Goal: Task Accomplishment & Management: Manage account settings

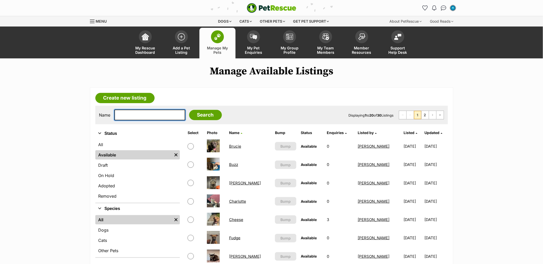
click at [142, 113] on input "text" at bounding box center [149, 115] width 71 height 11
type input "ralph"
click at [189, 110] on input "Search" at bounding box center [205, 115] width 33 height 10
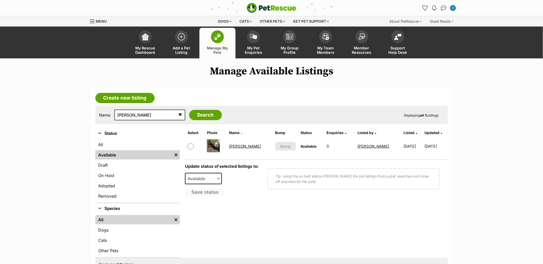
click at [192, 148] on input "checkbox" at bounding box center [190, 146] width 6 height 6
checkbox input "true"
click at [199, 178] on span "Available" at bounding box center [197, 178] width 25 height 7
select select "rehomed"
click at [208, 192] on button "Save status" at bounding box center [205, 192] width 41 height 9
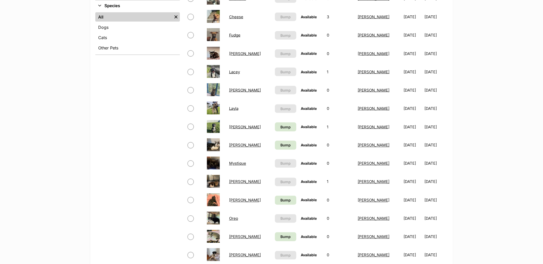
scroll to position [257, 0]
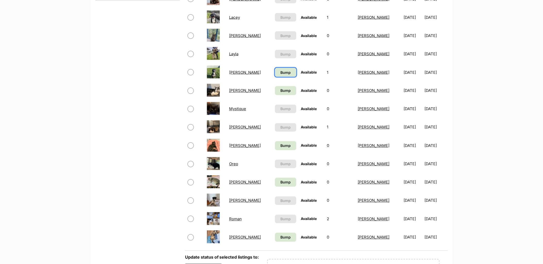
click at [280, 73] on span "Bump" at bounding box center [285, 72] width 10 height 5
click at [280, 89] on span "Bump" at bounding box center [285, 90] width 10 height 5
click at [280, 143] on span "Bump" at bounding box center [285, 145] width 10 height 5
click at [273, 187] on td "Bump" at bounding box center [285, 183] width 25 height 18
click at [280, 180] on span "Bump" at bounding box center [285, 182] width 10 height 5
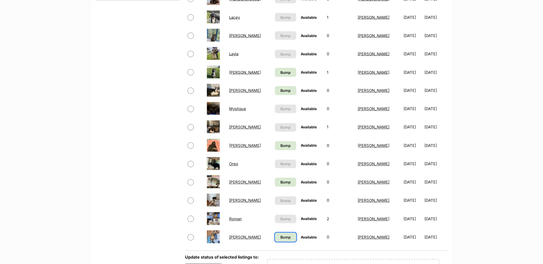
click at [280, 235] on span "Bump" at bounding box center [285, 237] width 10 height 5
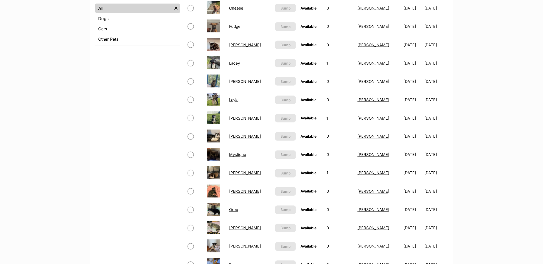
scroll to position [315, 0]
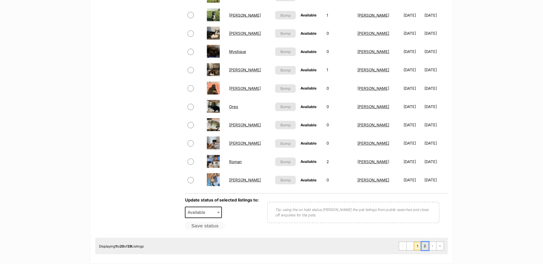
click at [425, 243] on link "2" at bounding box center [424, 246] width 7 height 8
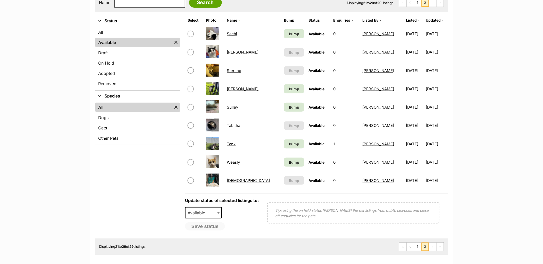
scroll to position [114, 0]
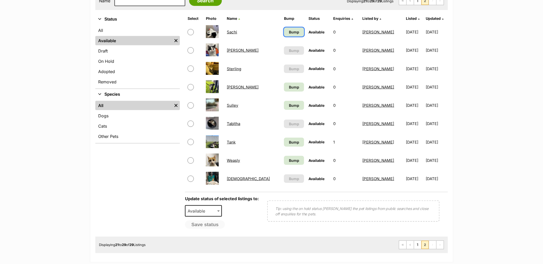
click at [289, 33] on span "Bump" at bounding box center [294, 31] width 10 height 5
click at [289, 87] on span "Bump" at bounding box center [294, 86] width 10 height 5
click at [289, 104] on span "Bump" at bounding box center [294, 105] width 10 height 5
click at [284, 142] on link "Bump" at bounding box center [294, 142] width 20 height 9
click at [289, 158] on span "Bump" at bounding box center [294, 160] width 10 height 5
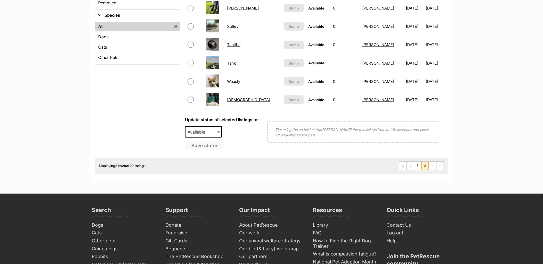
scroll to position [257, 0]
